Goal: Information Seeking & Learning: Learn about a topic

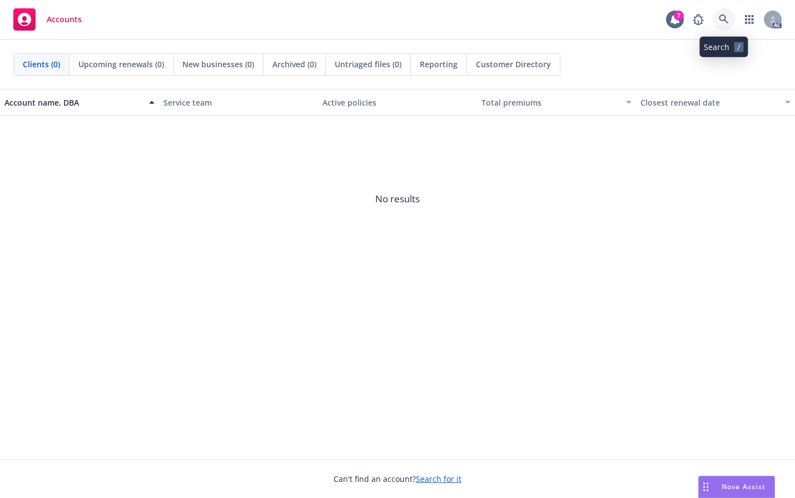
click at [725, 22] on icon at bounding box center [724, 19] width 10 height 10
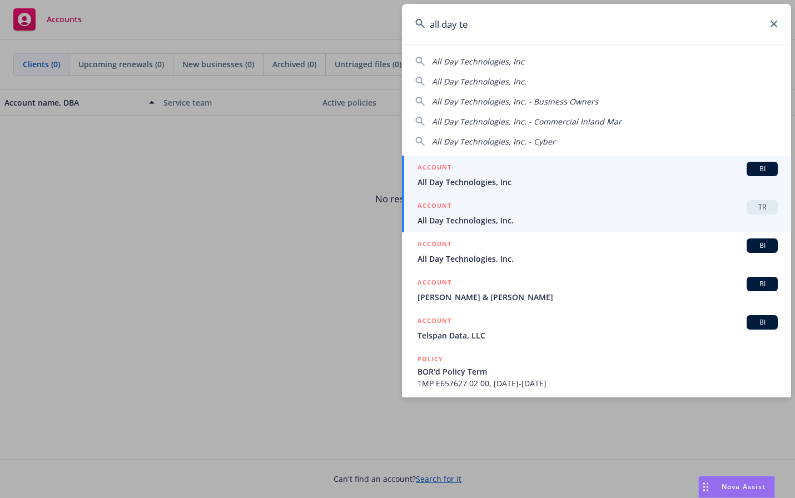
type input "all day te"
click at [559, 211] on div "ACCOUNT TR" at bounding box center [598, 207] width 360 height 14
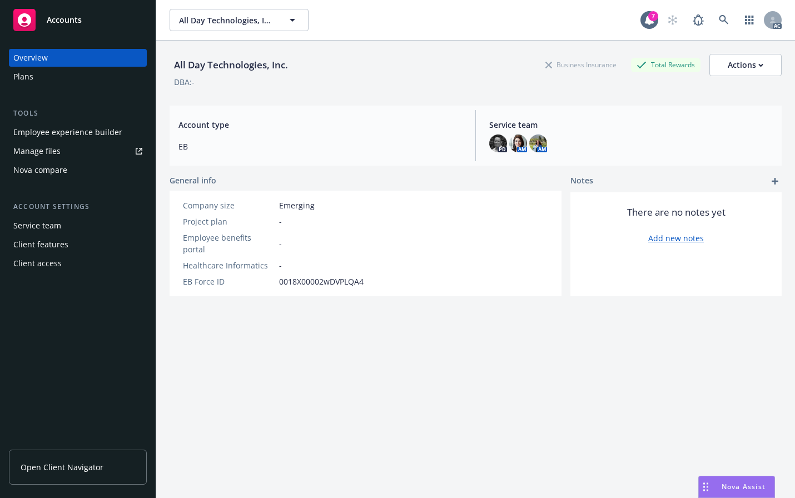
click at [78, 133] on div "Employee experience builder" at bounding box center [67, 132] width 109 height 18
click at [719, 22] on icon at bounding box center [724, 20] width 10 height 10
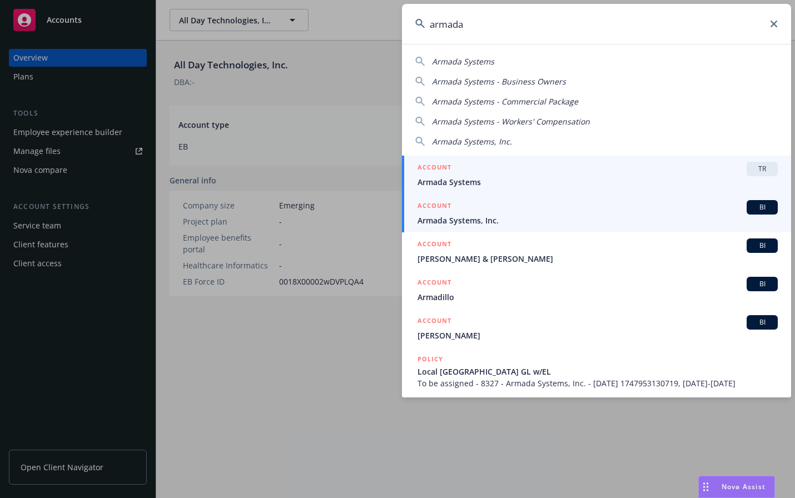
type input "armada"
click at [495, 187] on span "Armada Systems" at bounding box center [598, 182] width 360 height 12
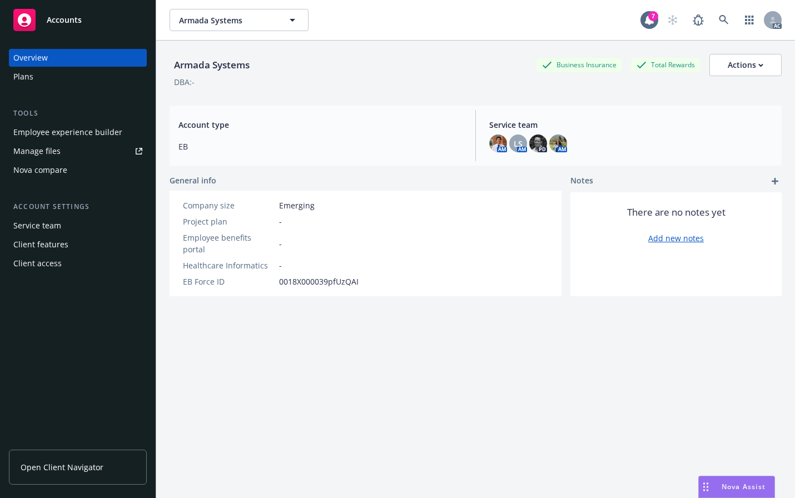
click at [83, 133] on div "Employee experience builder" at bounding box center [67, 132] width 109 height 18
click at [713, 26] on link at bounding box center [724, 20] width 22 height 22
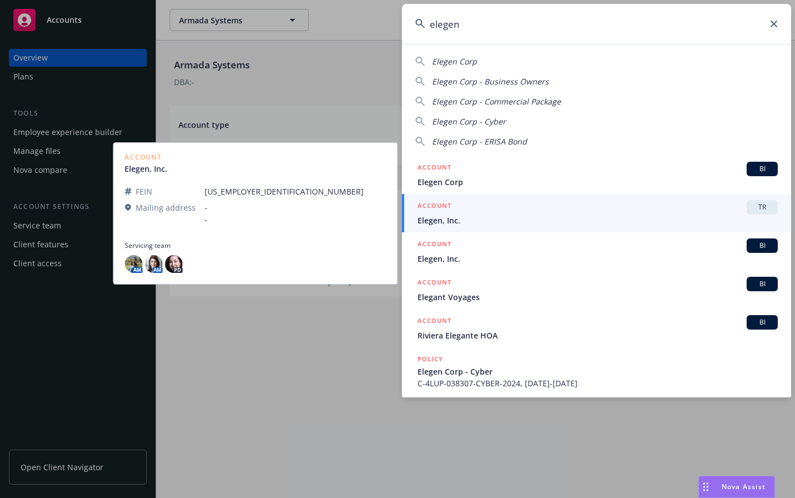
type input "elegen"
click at [465, 220] on span "Elegen, Inc." at bounding box center [598, 221] width 360 height 12
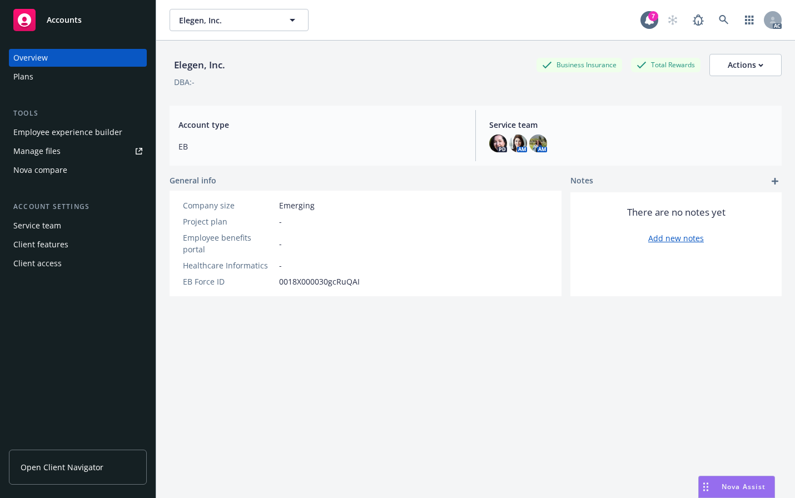
click at [22, 135] on div "Employee experience builder" at bounding box center [67, 132] width 109 height 18
click at [716, 25] on link at bounding box center [724, 20] width 22 height 22
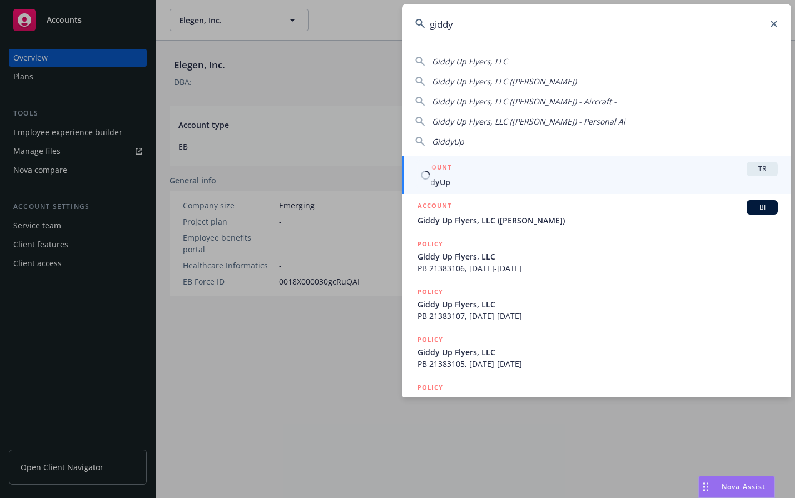
type input "giddy"
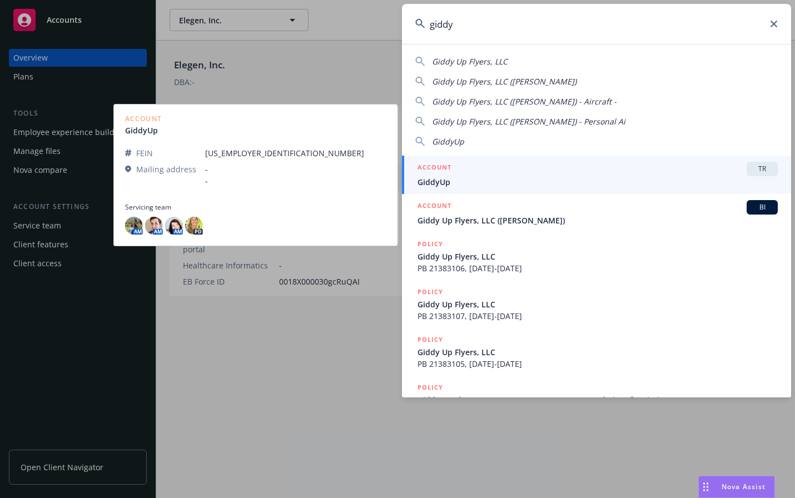
click at [555, 174] on div "ACCOUNT TR" at bounding box center [598, 169] width 360 height 14
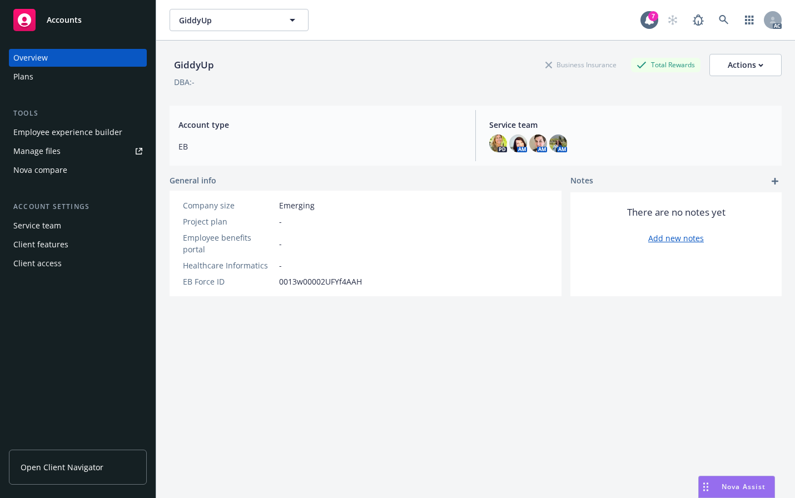
click at [59, 142] on div "Employee experience builder Manage files Nova compare" at bounding box center [78, 151] width 138 height 56
click at [59, 138] on div "Employee experience builder" at bounding box center [67, 132] width 109 height 18
click at [719, 18] on icon at bounding box center [724, 20] width 10 height 10
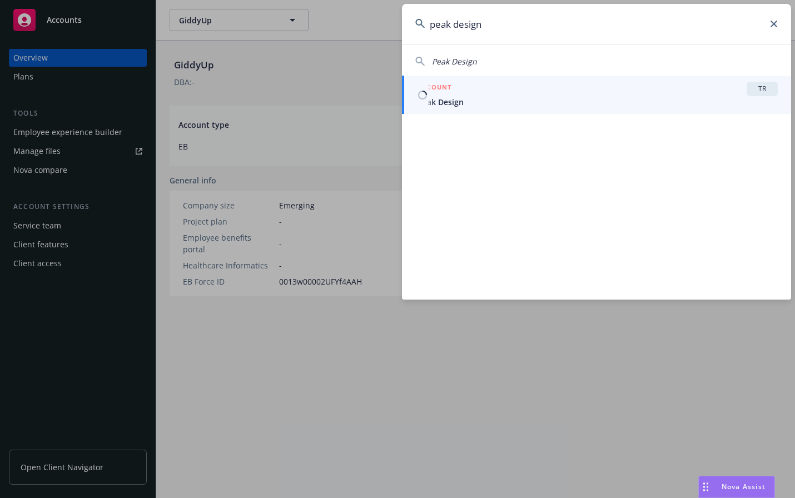
type input "peak design"
click at [451, 99] on span "Peak Design" at bounding box center [598, 102] width 360 height 12
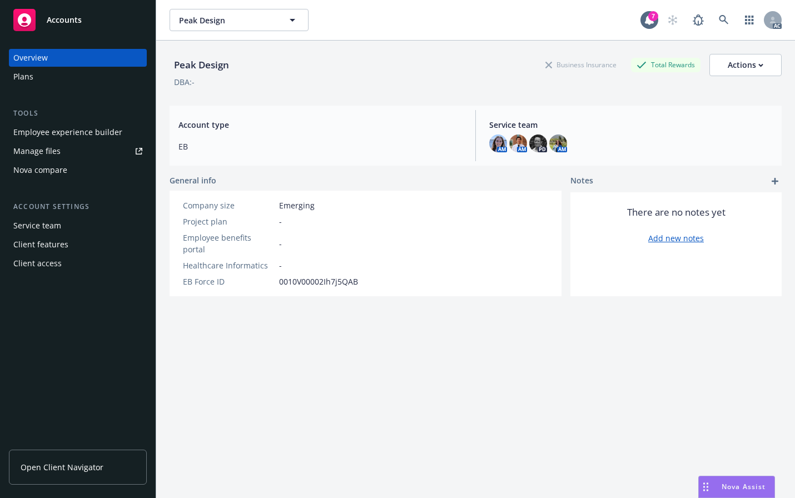
click at [67, 137] on div "Employee experience builder" at bounding box center [67, 132] width 109 height 18
click at [713, 26] on link at bounding box center [724, 20] width 22 height 22
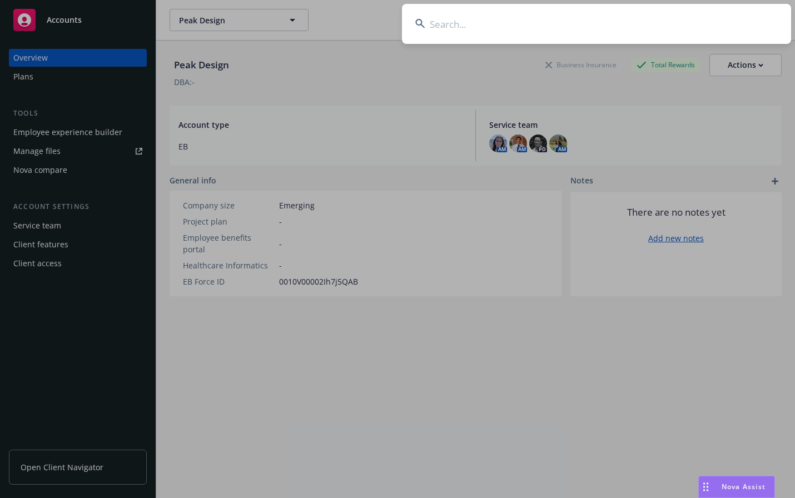
click at [652, 27] on input at bounding box center [596, 24] width 389 height 40
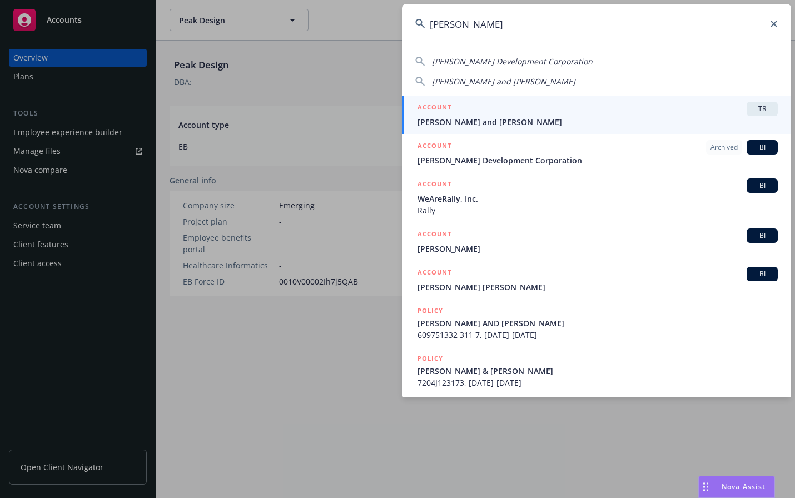
type input "rael"
click at [490, 117] on span "[PERSON_NAME] and [PERSON_NAME]" at bounding box center [598, 122] width 360 height 12
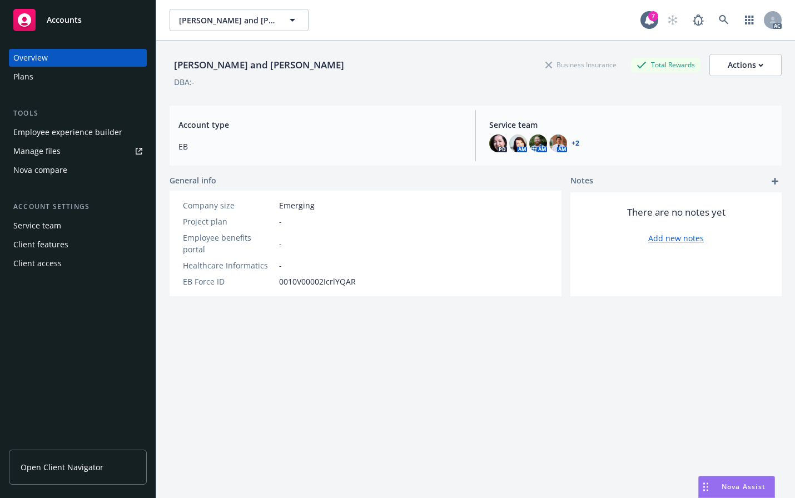
click at [81, 132] on div "Employee experience builder" at bounding box center [67, 132] width 109 height 18
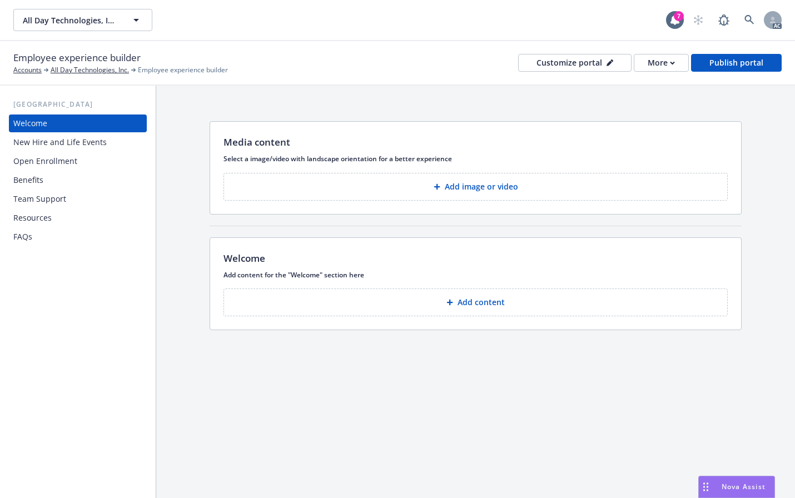
click at [38, 174] on div "Benefits" at bounding box center [28, 180] width 30 height 18
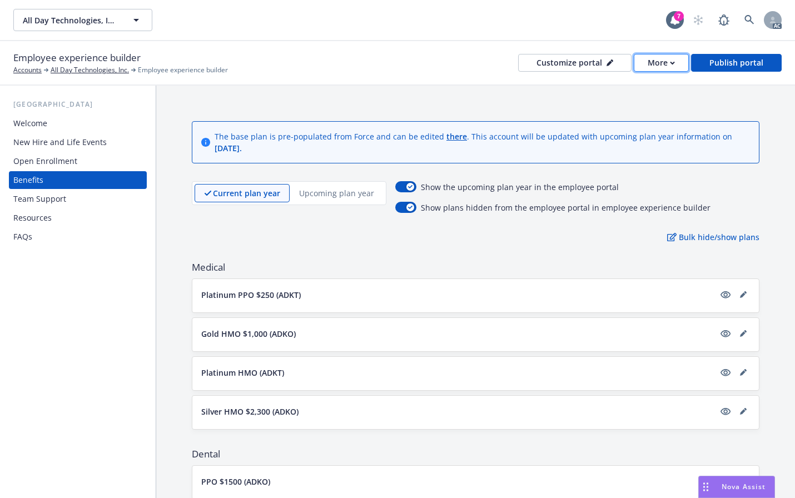
click at [664, 70] on div "More" at bounding box center [661, 62] width 27 height 17
click at [663, 67] on div "More" at bounding box center [661, 62] width 27 height 17
click at [390, 75] on div "Employee experience builder Accounts All Day Technologies, Inc. Employee experi…" at bounding box center [397, 63] width 768 height 24
click at [649, 65] on button "More" at bounding box center [661, 63] width 55 height 18
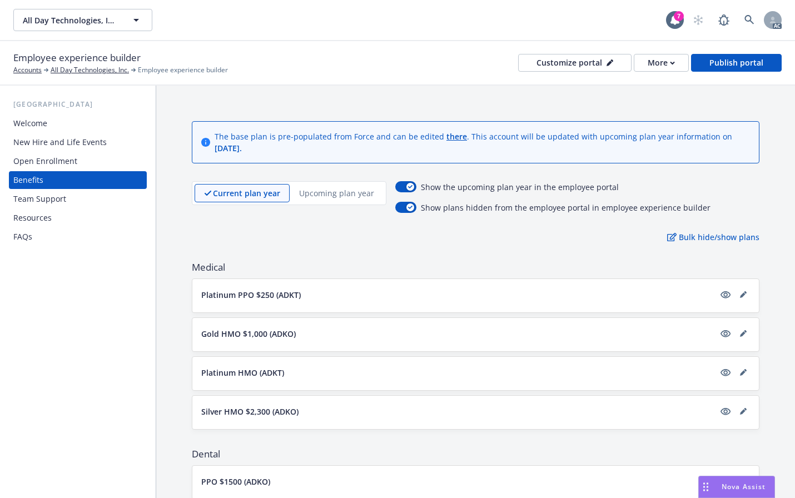
click at [372, 70] on div "Employee experience builder Accounts All Day Technologies, Inc. Employee experi…" at bounding box center [397, 63] width 768 height 24
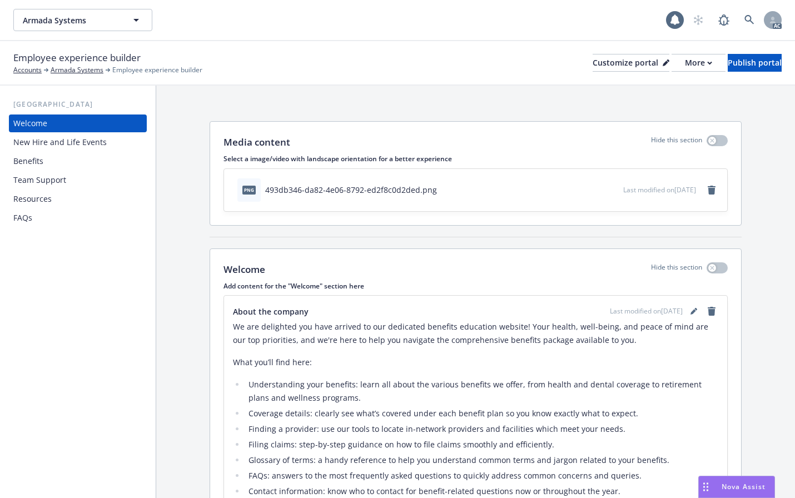
click at [17, 165] on div "Benefits" at bounding box center [28, 161] width 30 height 18
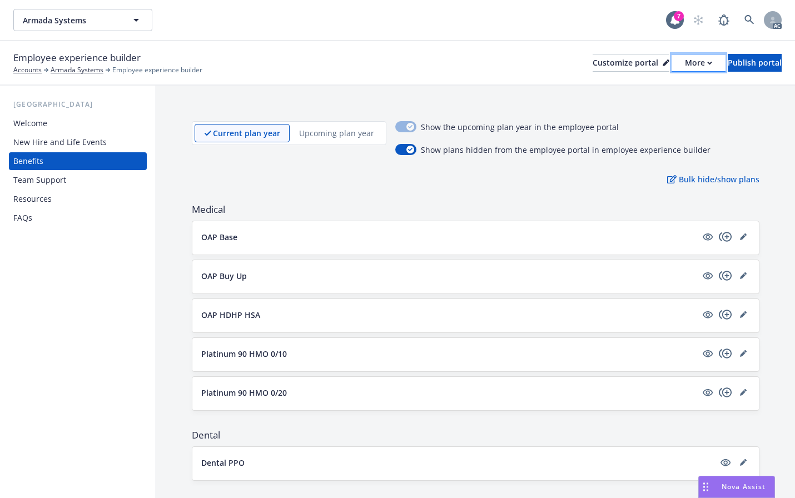
click at [685, 62] on div "More" at bounding box center [698, 62] width 27 height 17
click at [643, 92] on link "Copy preview link" at bounding box center [639, 88] width 101 height 22
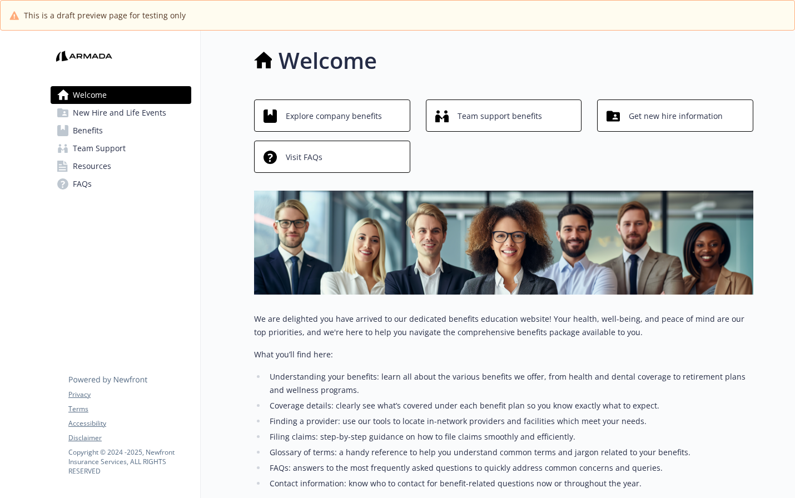
click at [86, 127] on span "Benefits" at bounding box center [88, 131] width 30 height 18
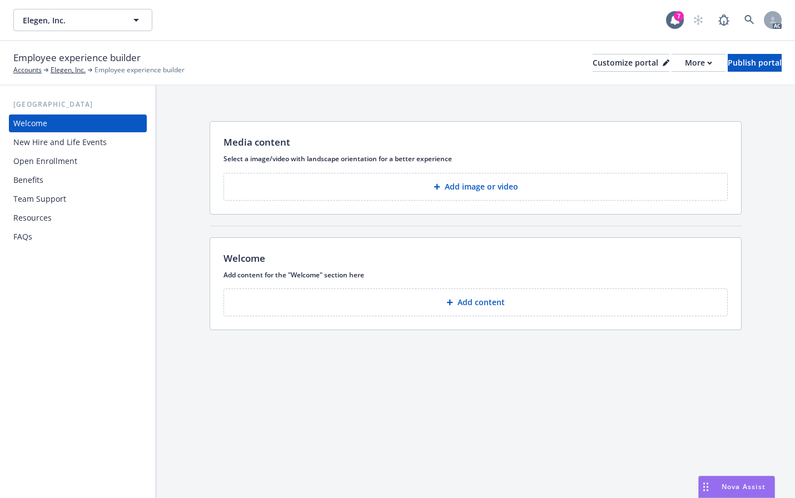
click at [49, 183] on div "Benefits" at bounding box center [77, 180] width 129 height 18
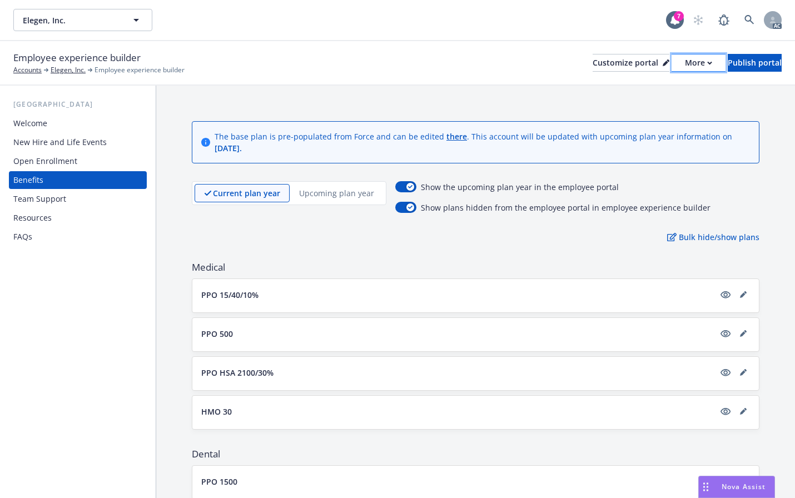
click at [685, 63] on div "More" at bounding box center [698, 62] width 27 height 17
click at [449, 45] on div "Employee experience builder Accounts Elegen, Inc. Employee experience builder C…" at bounding box center [397, 63] width 795 height 44
click at [685, 65] on div "More" at bounding box center [698, 62] width 27 height 17
click at [403, 76] on div "Employee experience builder Accounts Elegen, Inc. Employee experience builder C…" at bounding box center [397, 63] width 795 height 44
click at [51, 126] on div "Welcome" at bounding box center [77, 124] width 129 height 18
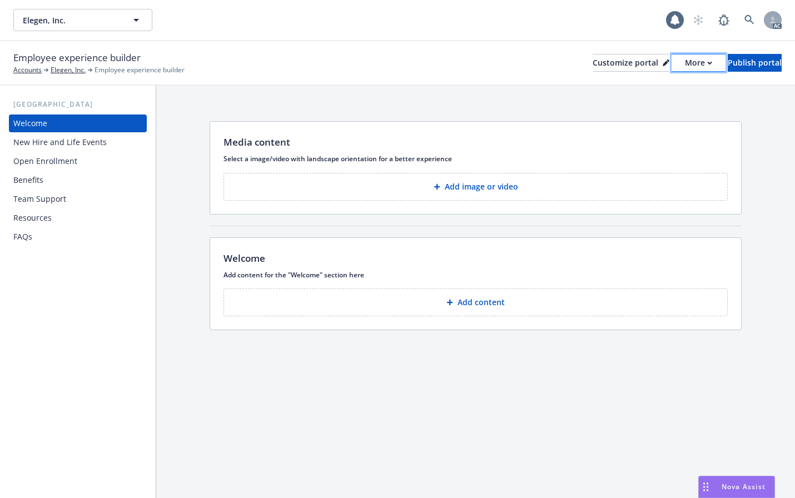
click at [685, 68] on div "More" at bounding box center [698, 62] width 27 height 17
click at [74, 147] on div "New Hire and Life Events" at bounding box center [59, 142] width 93 height 18
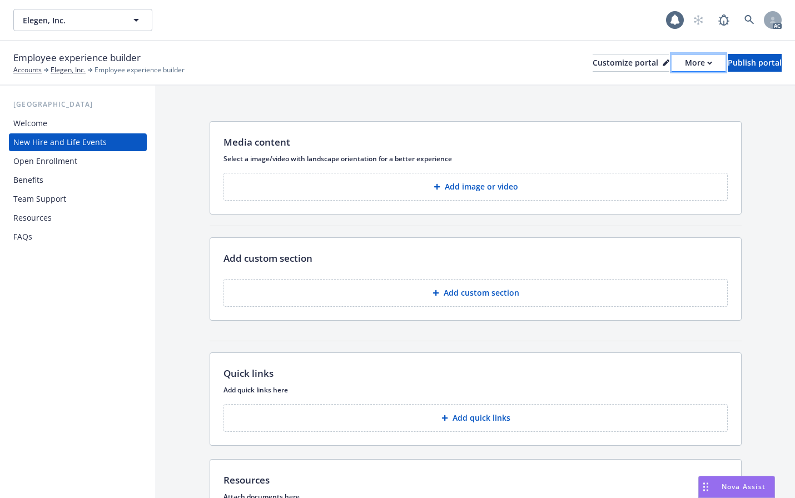
click at [685, 63] on div "More" at bounding box center [698, 62] width 27 height 17
click at [37, 182] on div "Benefits" at bounding box center [28, 180] width 30 height 18
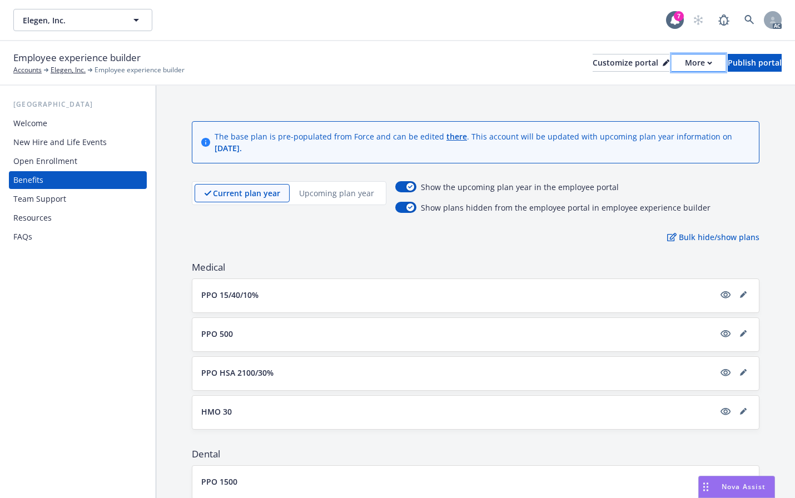
click at [685, 62] on div "More" at bounding box center [698, 62] width 27 height 17
click at [361, 92] on div "The base plan is pre-populated from Force and can be edited there . This accoun…" at bounding box center [475, 491] width 639 height 810
click at [61, 333] on div "USA Welcome New Hire and Life Events Open Enrollment Benefits Team Support Reso…" at bounding box center [78, 292] width 156 height 413
click at [672, 60] on button "More" at bounding box center [699, 63] width 54 height 18
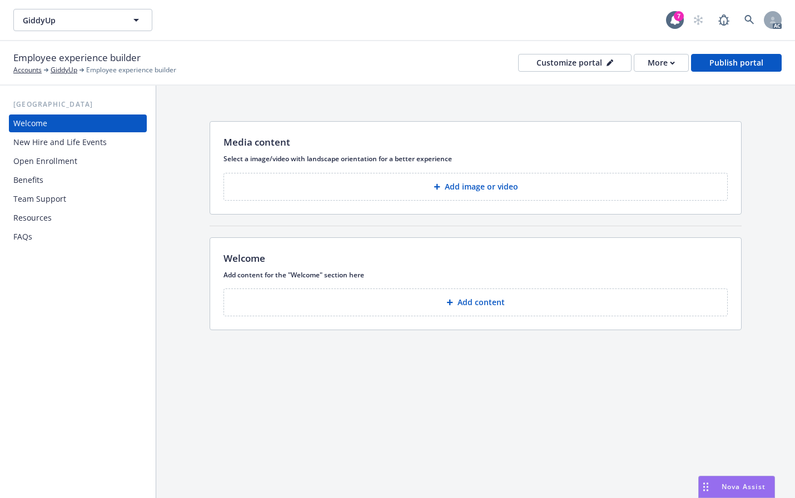
click at [22, 182] on div "Benefits" at bounding box center [28, 180] width 30 height 18
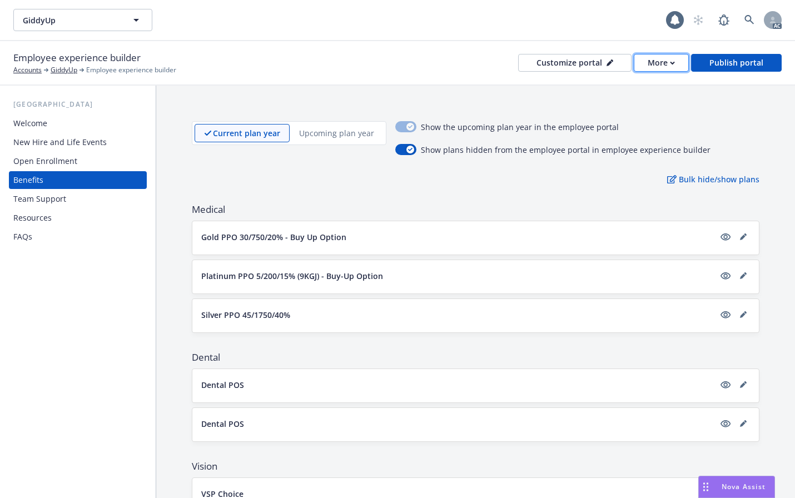
click at [646, 63] on button "More" at bounding box center [661, 63] width 55 height 18
click at [662, 59] on div "More" at bounding box center [661, 62] width 27 height 17
click at [403, 61] on div "Employee experience builder Accounts GiddyUp Employee experience builder Custom…" at bounding box center [397, 63] width 768 height 24
click at [662, 70] on div "More" at bounding box center [661, 62] width 27 height 17
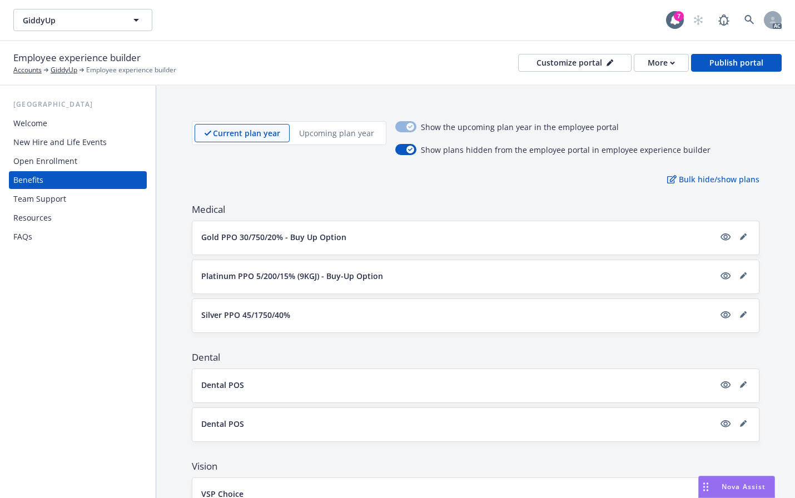
click at [334, 64] on div "Employee experience builder Accounts GiddyUp Employee experience builder Custom…" at bounding box center [397, 63] width 768 height 24
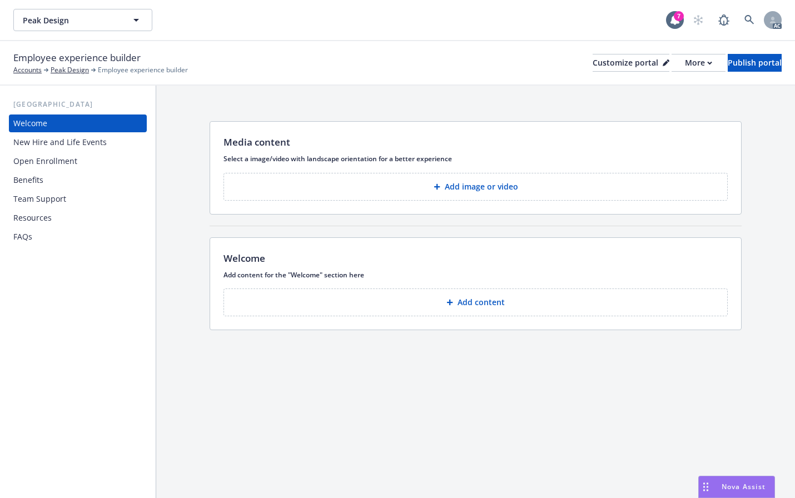
click at [41, 181] on div "Benefits" at bounding box center [28, 180] width 30 height 18
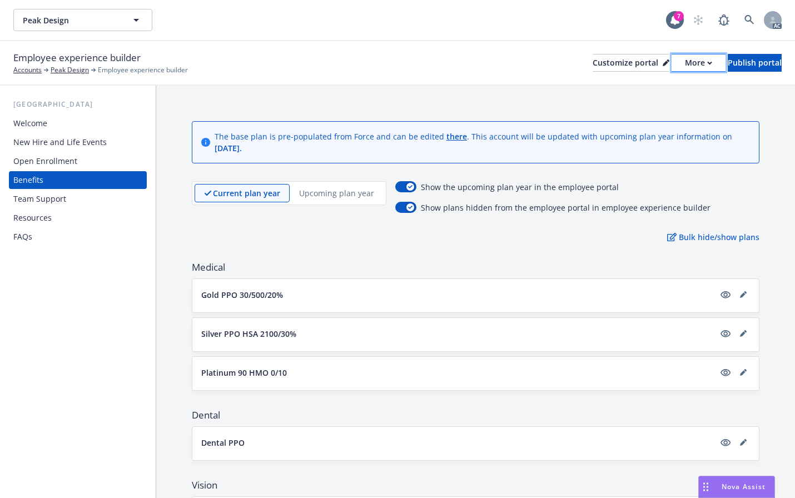
click at [685, 67] on div "More" at bounding box center [698, 62] width 27 height 17
click at [373, 46] on div "Employee experience builder Accounts Peak Design Employee experience builder Cu…" at bounding box center [397, 63] width 795 height 44
click at [685, 62] on div "More" at bounding box center [698, 62] width 27 height 17
click at [646, 86] on div "Copy preview link Copy portal link" at bounding box center [639, 99] width 101 height 44
click at [685, 68] on div "More" at bounding box center [698, 62] width 27 height 17
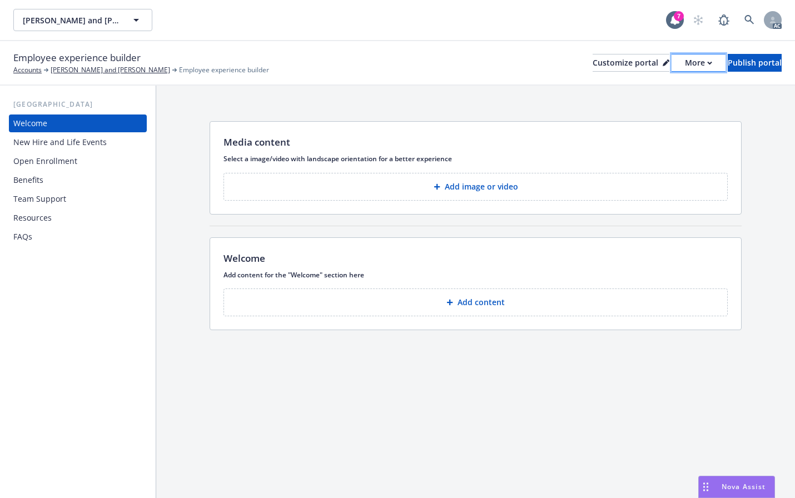
click at [685, 68] on div "More" at bounding box center [698, 62] width 27 height 17
click at [49, 183] on div "Benefits" at bounding box center [77, 180] width 129 height 18
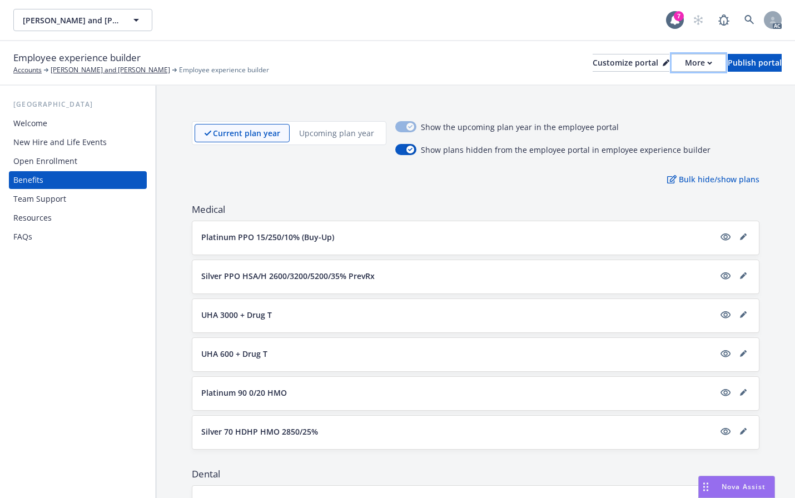
drag, startPoint x: 656, startPoint y: 66, endPoint x: 652, endPoint y: 76, distance: 10.7
click at [652, 76] on div "Employee experience builder Accounts [PERSON_NAME] and [PERSON_NAME] Employee e…" at bounding box center [397, 63] width 795 height 44
click at [685, 68] on div "More" at bounding box center [698, 62] width 27 height 17
